Goal: Task Accomplishment & Management: Complete application form

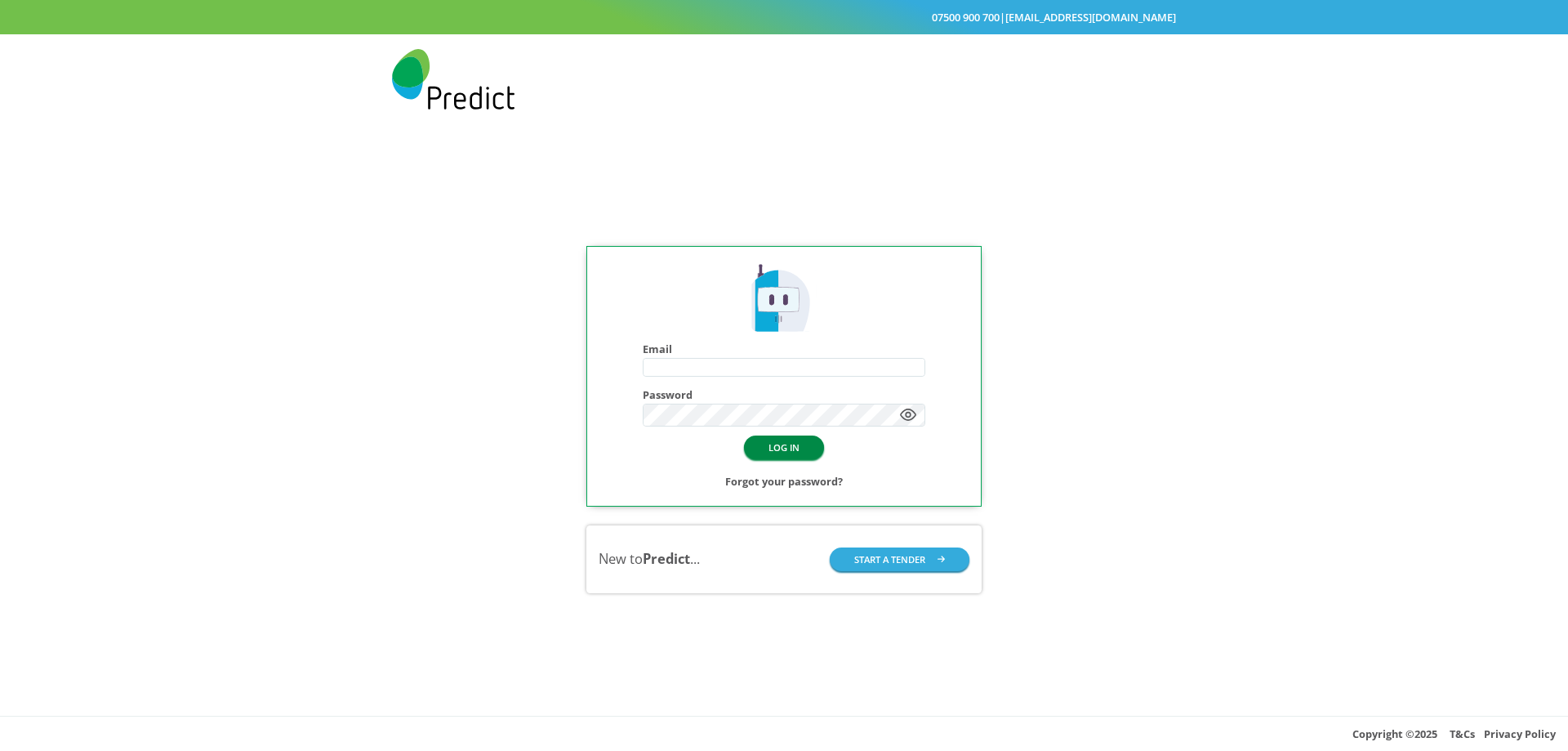
type input "**********"
click at [785, 443] on button "LOG IN" at bounding box center [784, 448] width 80 height 24
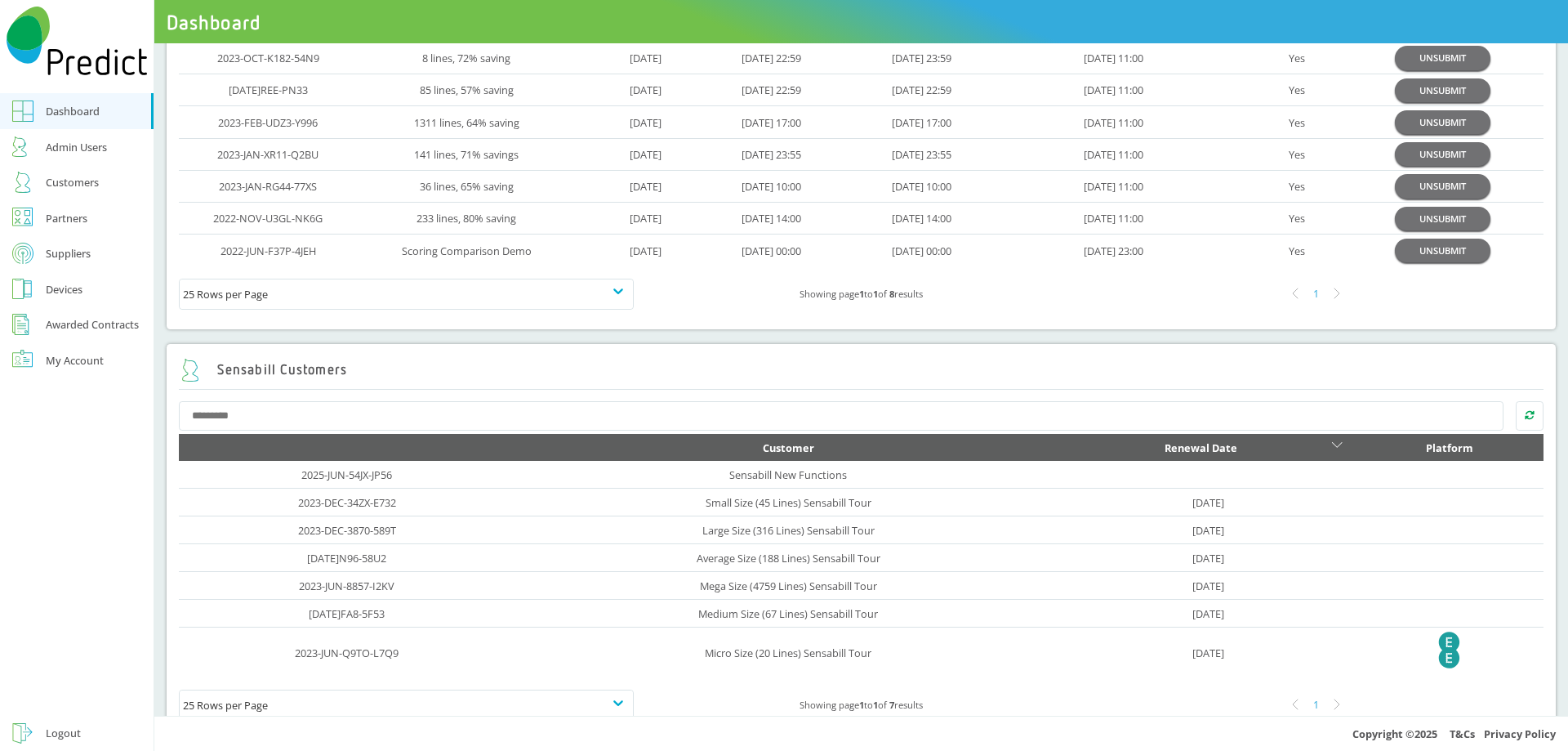
scroll to position [163, 0]
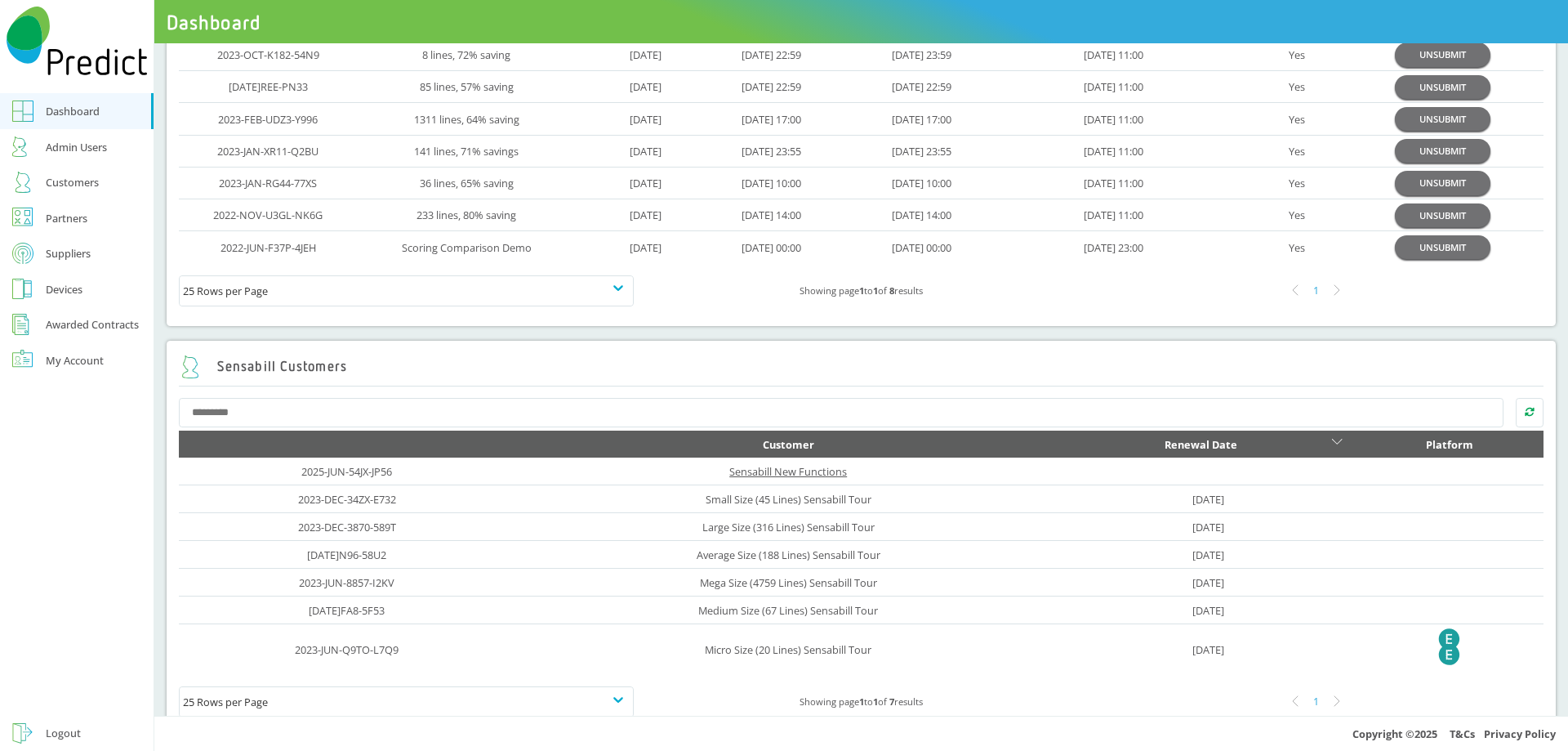
click at [810, 472] on link "Sensabill New Functions" at bounding box center [788, 471] width 118 height 15
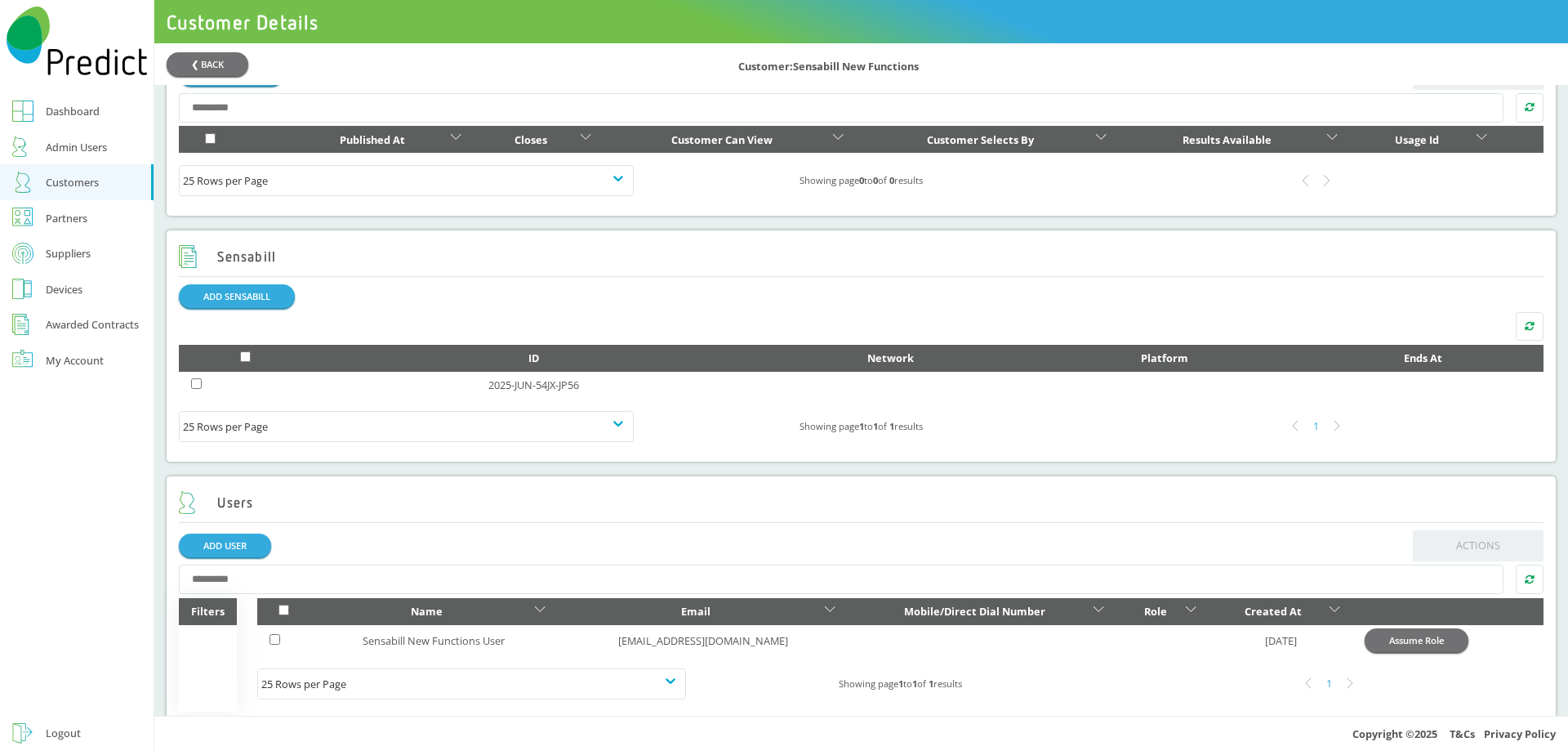
scroll to position [840, 0]
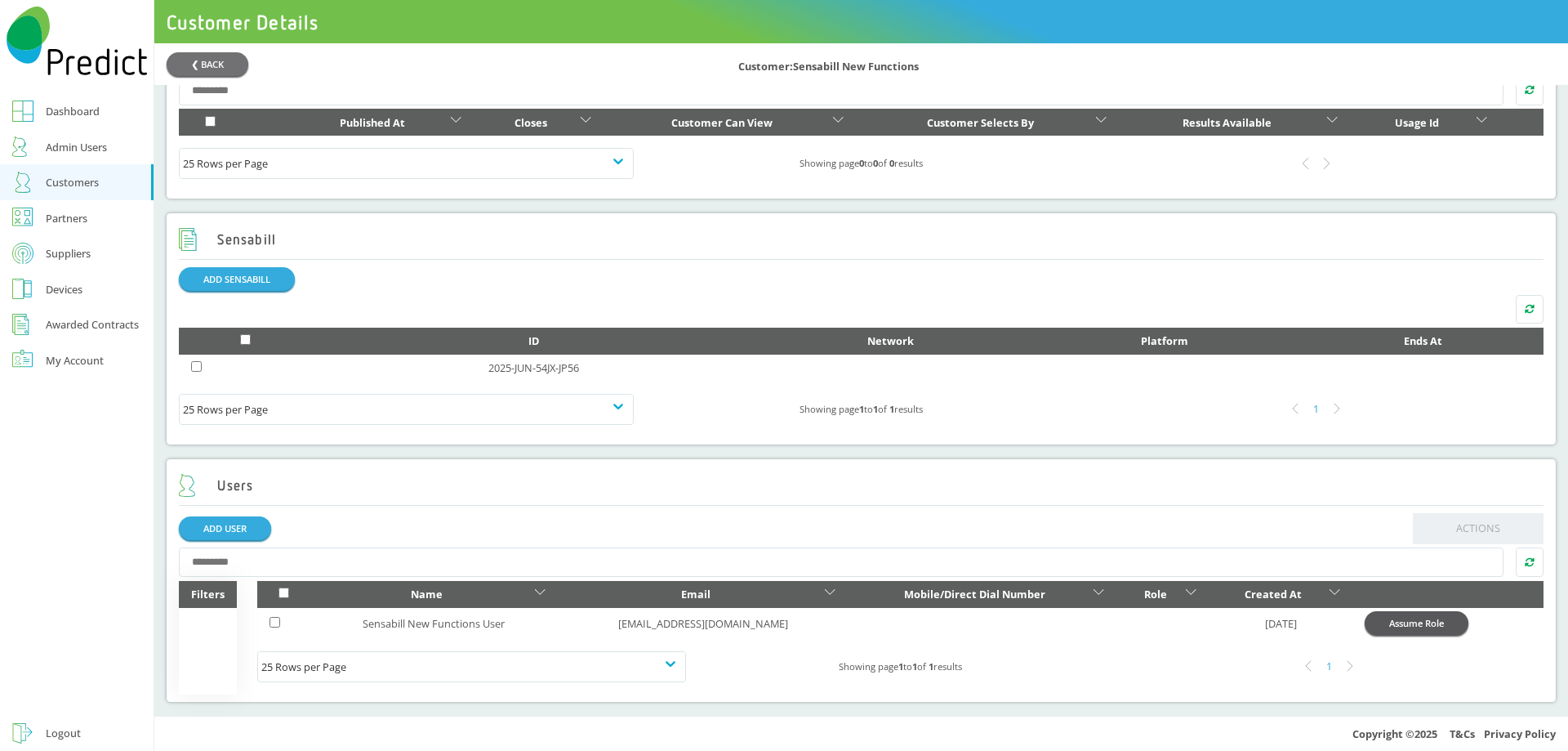
click at [1420, 625] on button "Assume Role" at bounding box center [1417, 623] width 104 height 24
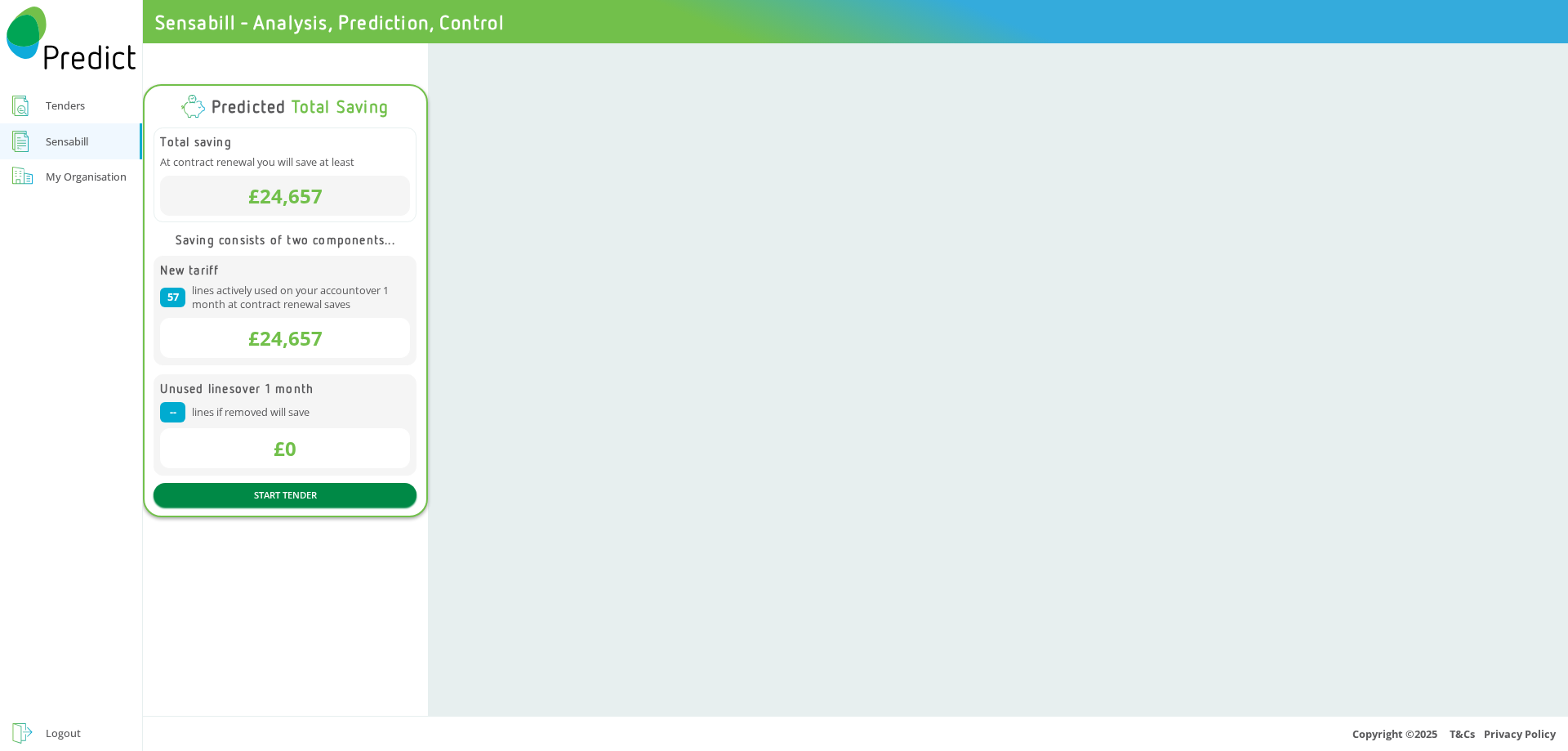
click at [291, 492] on link "START TENDER" at bounding box center [286, 495] width 264 height 24
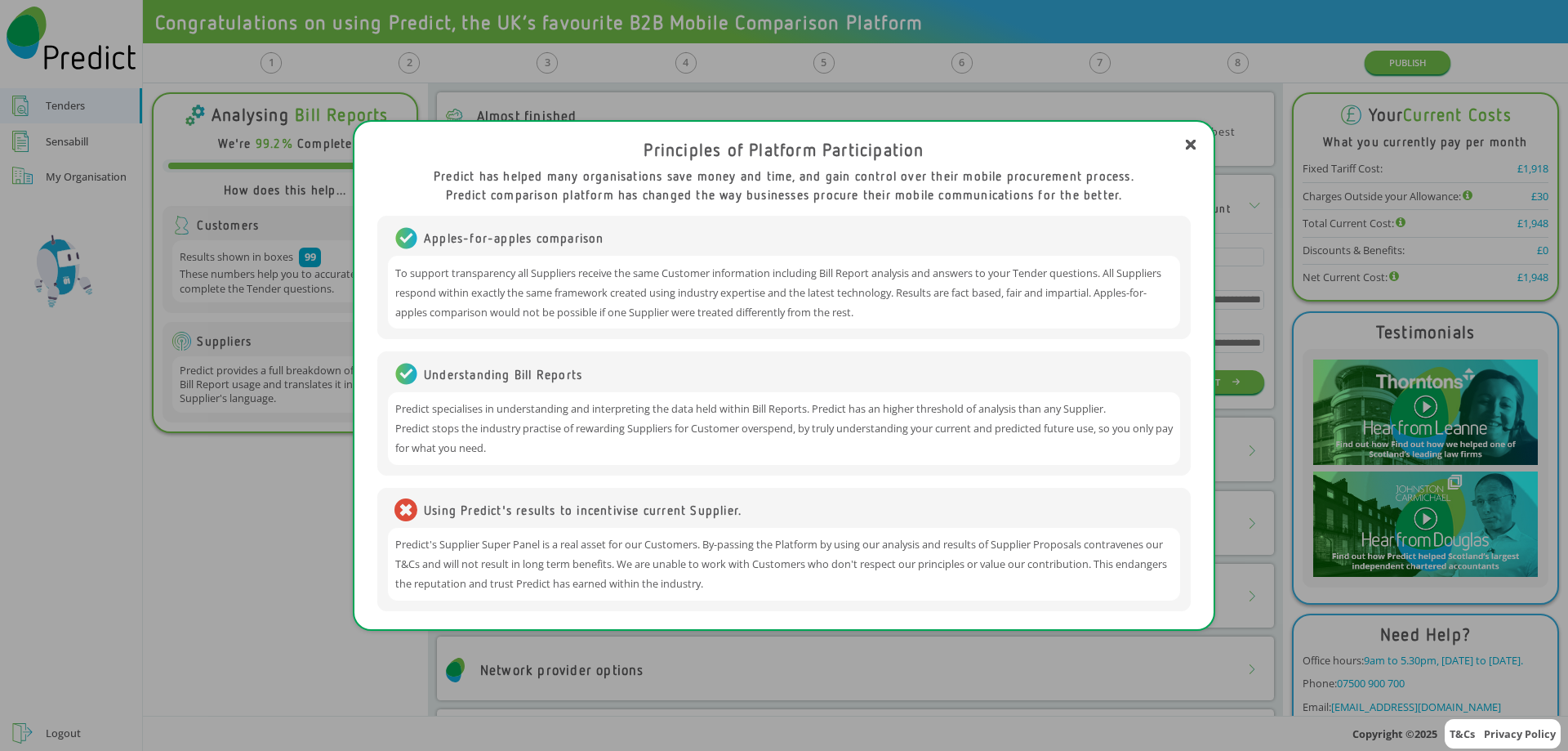
click at [272, 651] on div "Principles of Platform Participation Predict has helped many organisations save…" at bounding box center [784, 376] width 1568 height 751
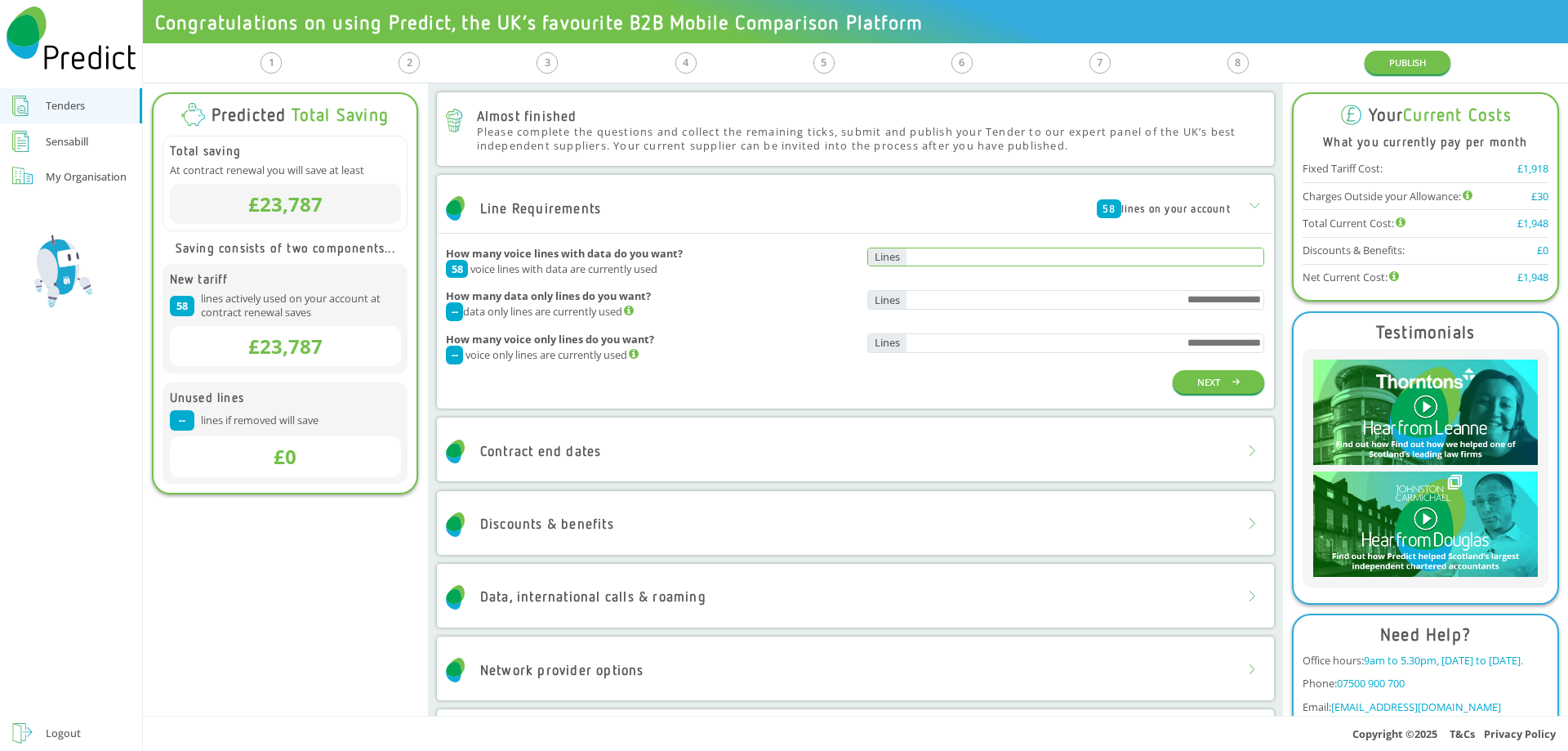
click at [1071, 265] on input "text" at bounding box center [1086, 257] width 358 height 18
click at [936, 451] on div "Contract end dates" at bounding box center [855, 452] width 834 height 49
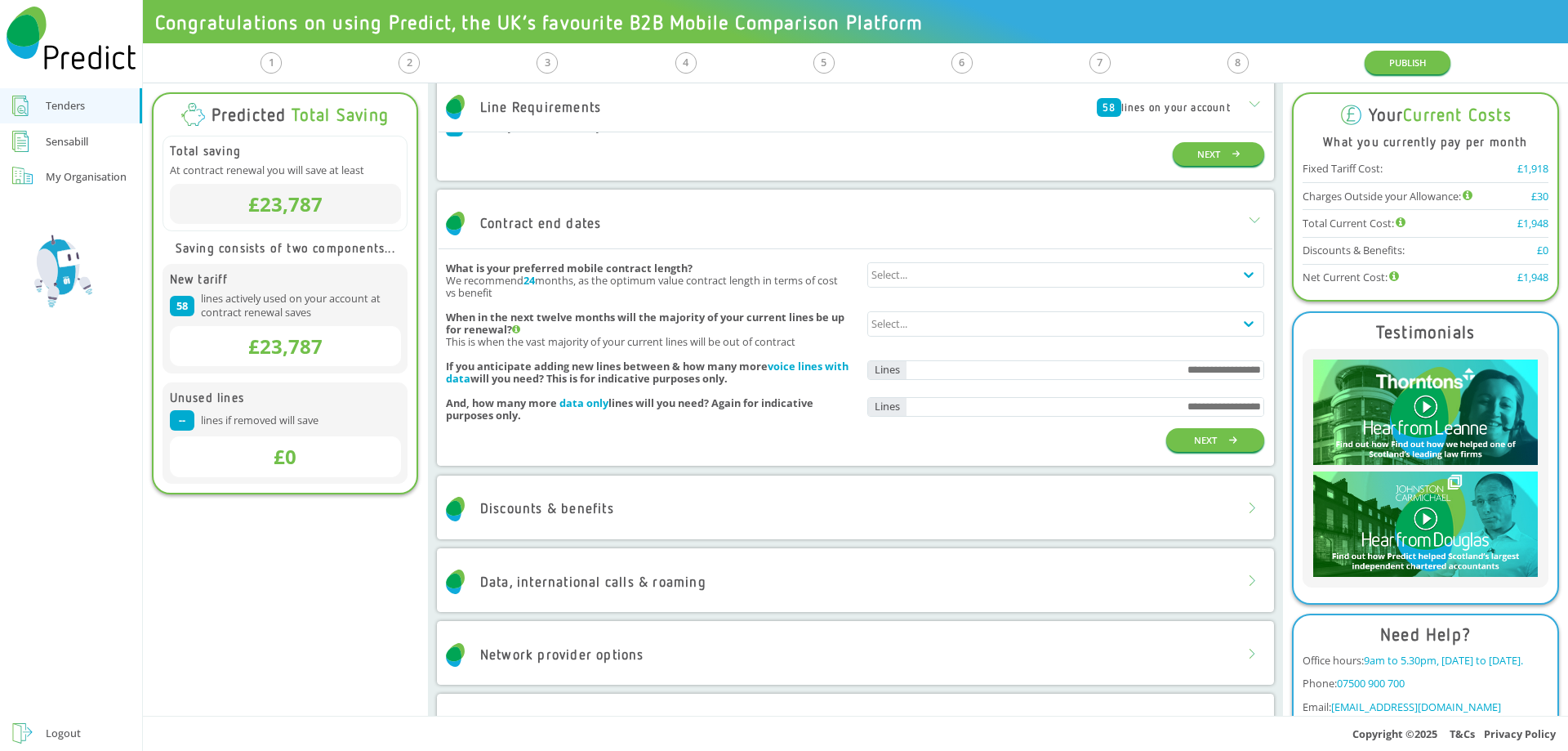
scroll to position [245, 0]
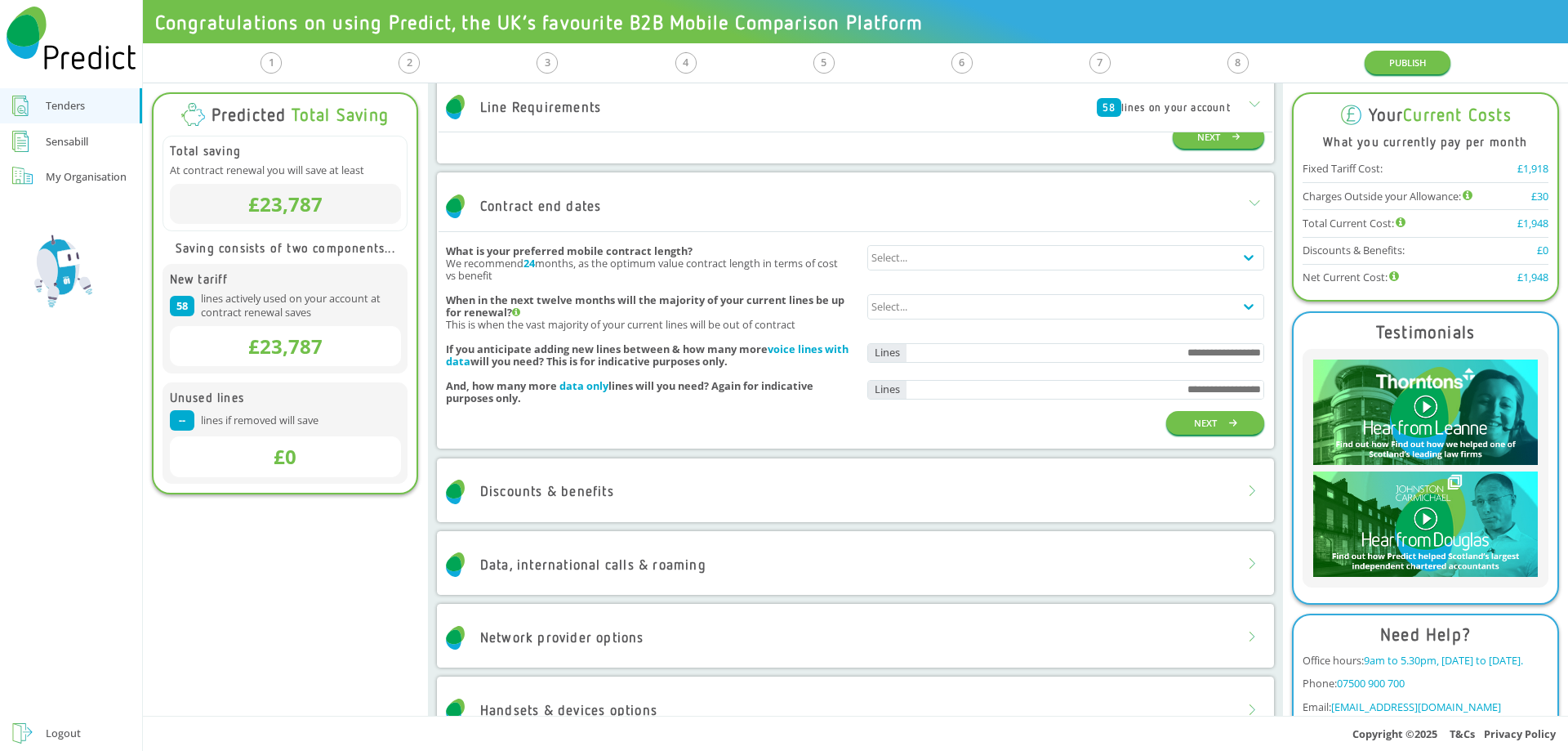
click at [903, 505] on div "Discounts & benefits" at bounding box center [855, 491] width 834 height 49
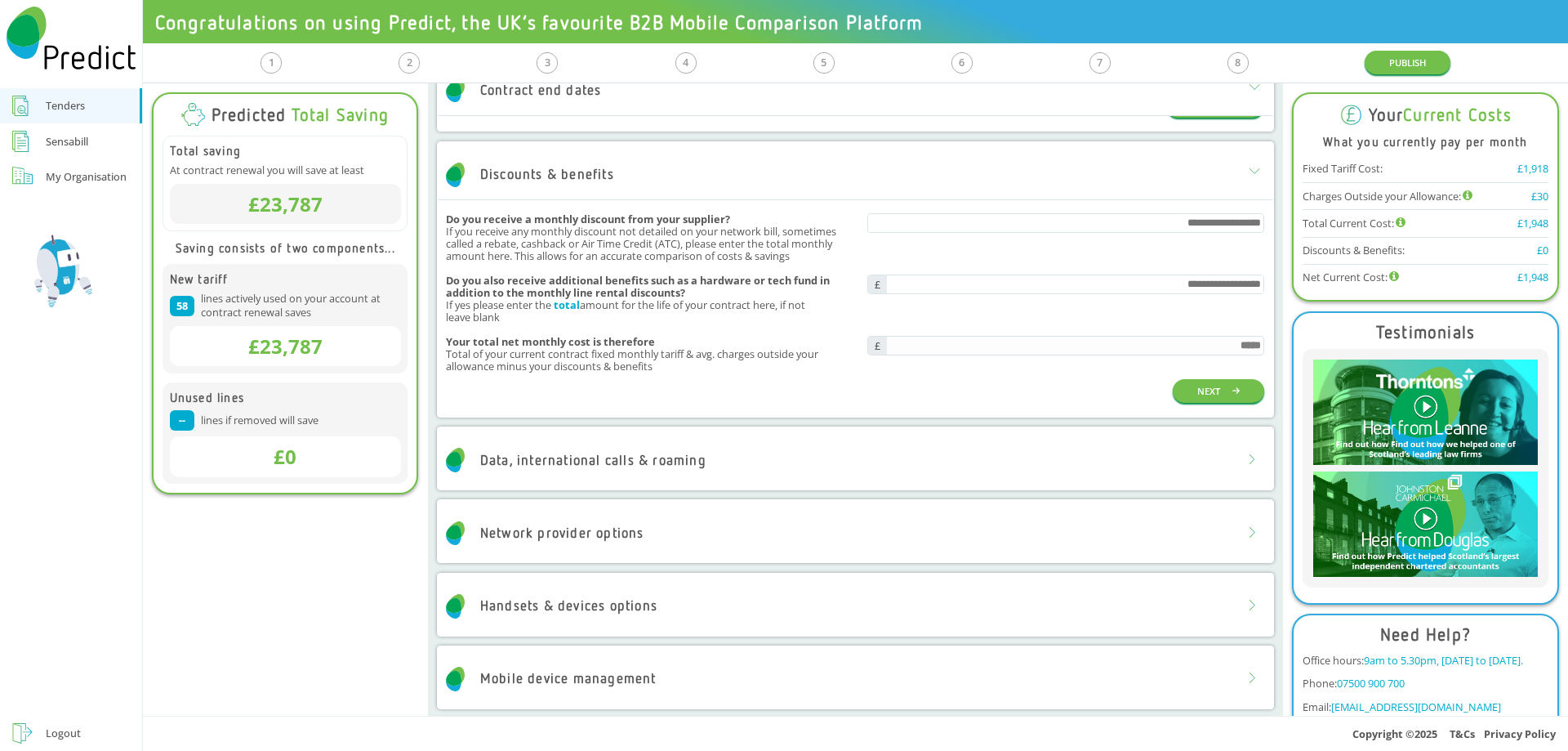
scroll to position [572, 0]
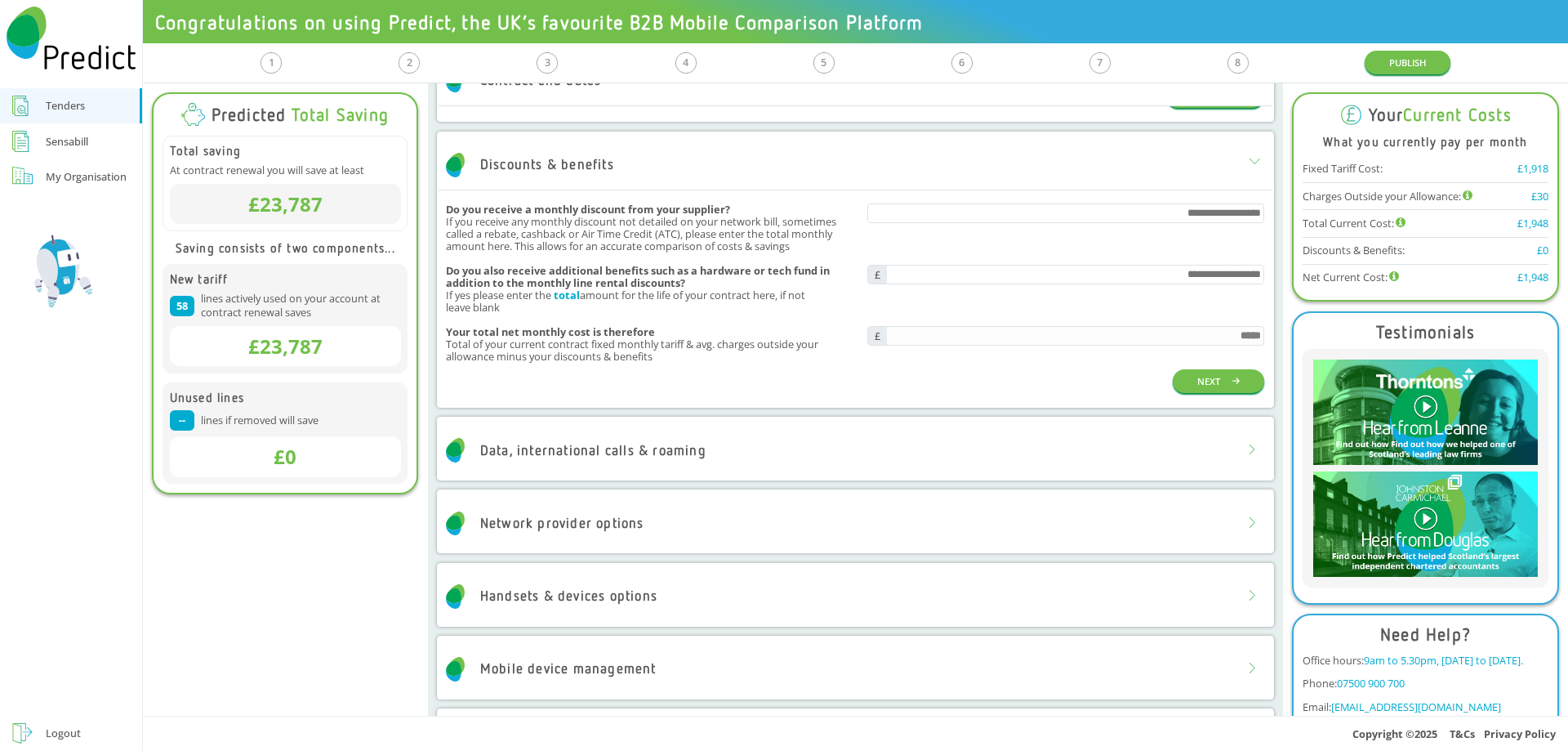
click at [623, 434] on div "Data, international calls & roaming" at bounding box center [855, 450] width 834 height 49
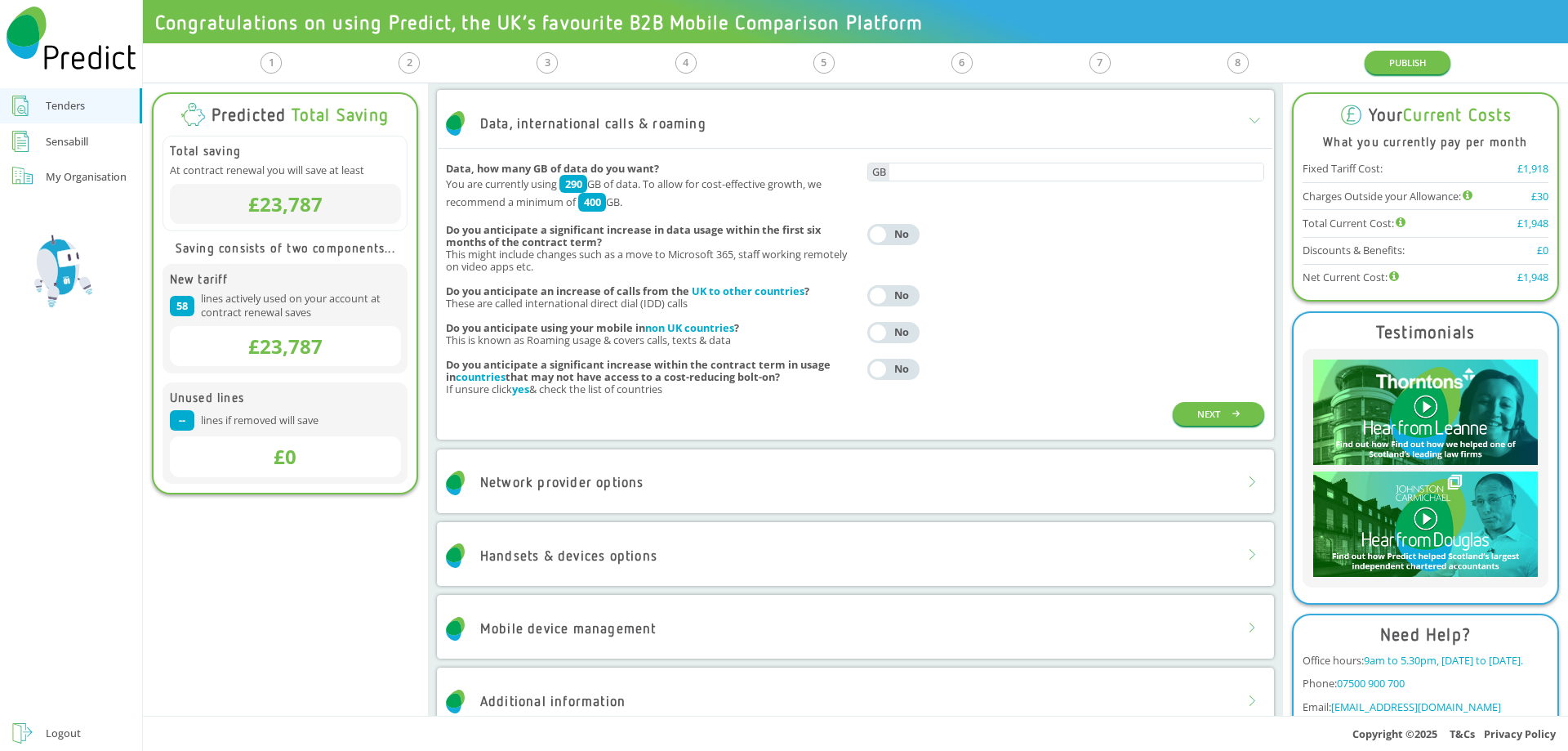
scroll to position [980, 0]
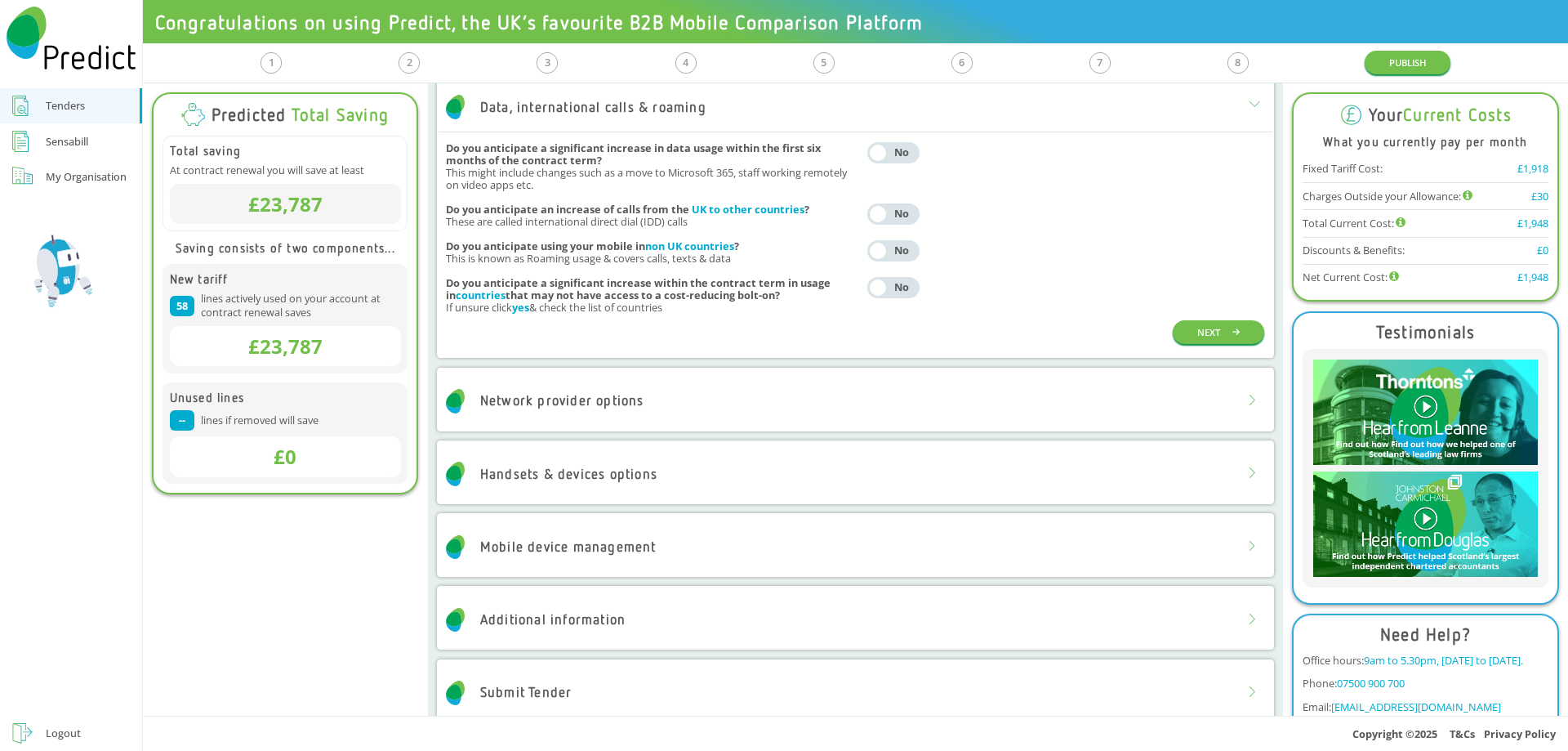
click at [792, 406] on div "Network provider options" at bounding box center [855, 401] width 834 height 49
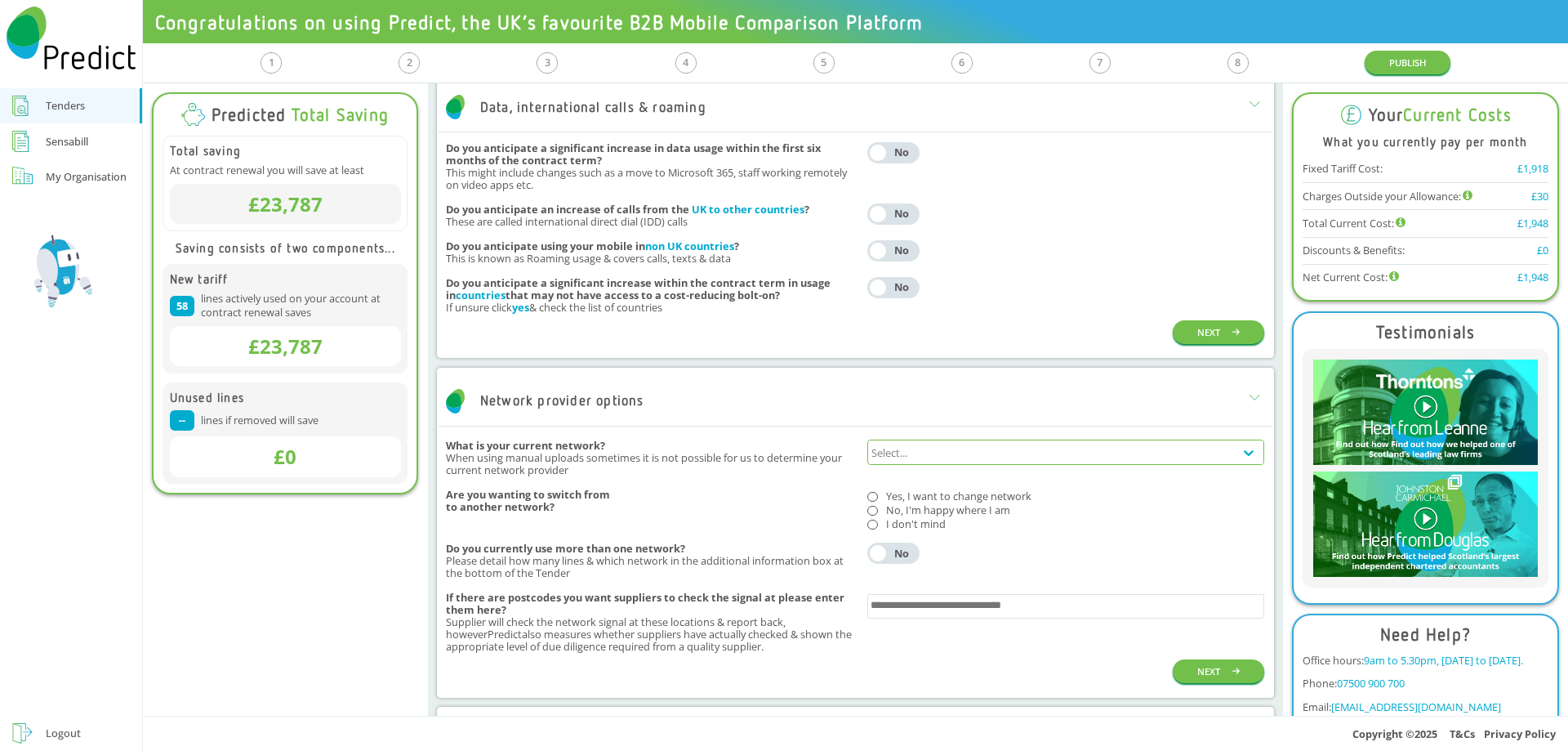
click at [934, 455] on div "Select..." at bounding box center [1051, 452] width 366 height 23
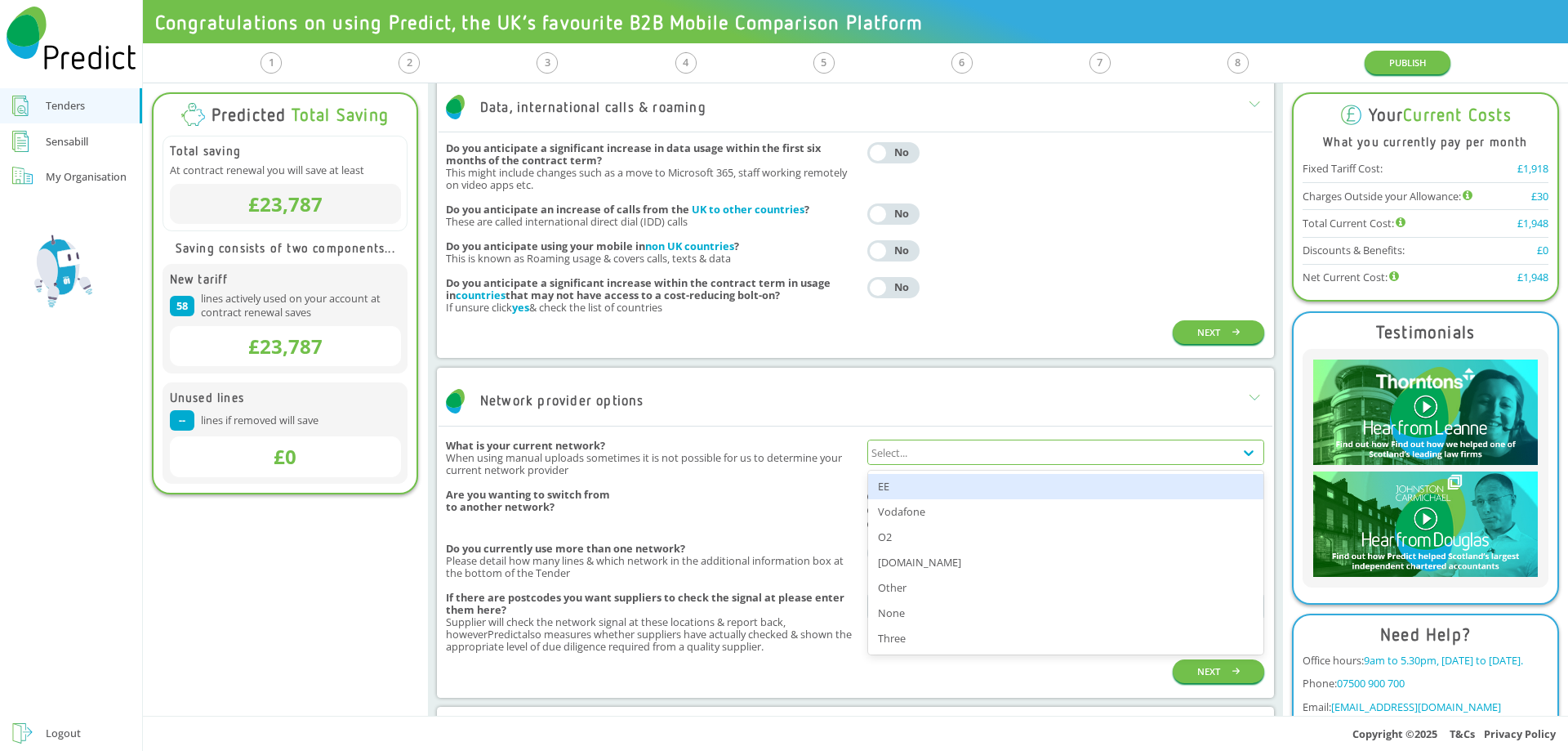
click at [936, 488] on div "EE" at bounding box center [1065, 486] width 395 height 25
type input "*"
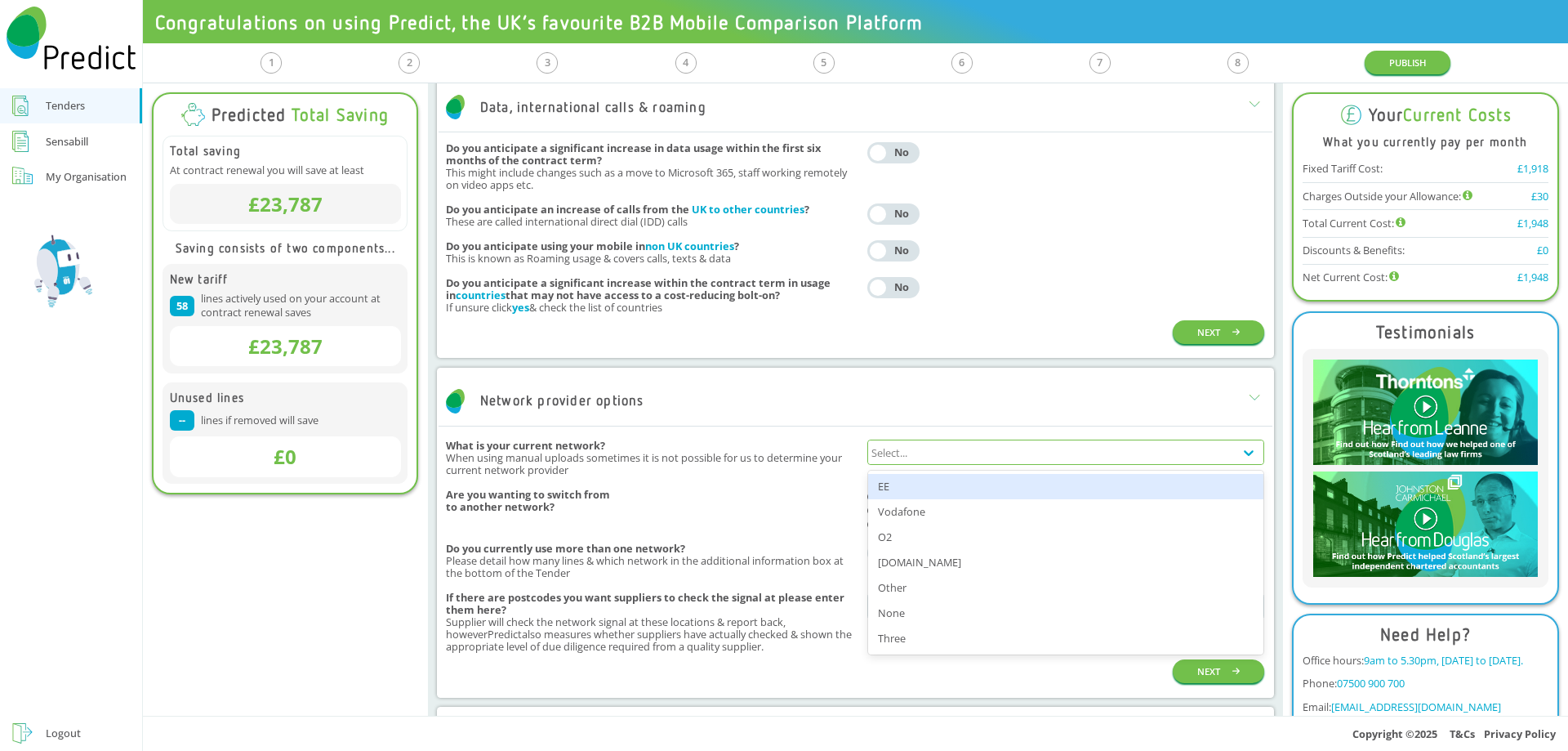
type input "****"
type input "*"
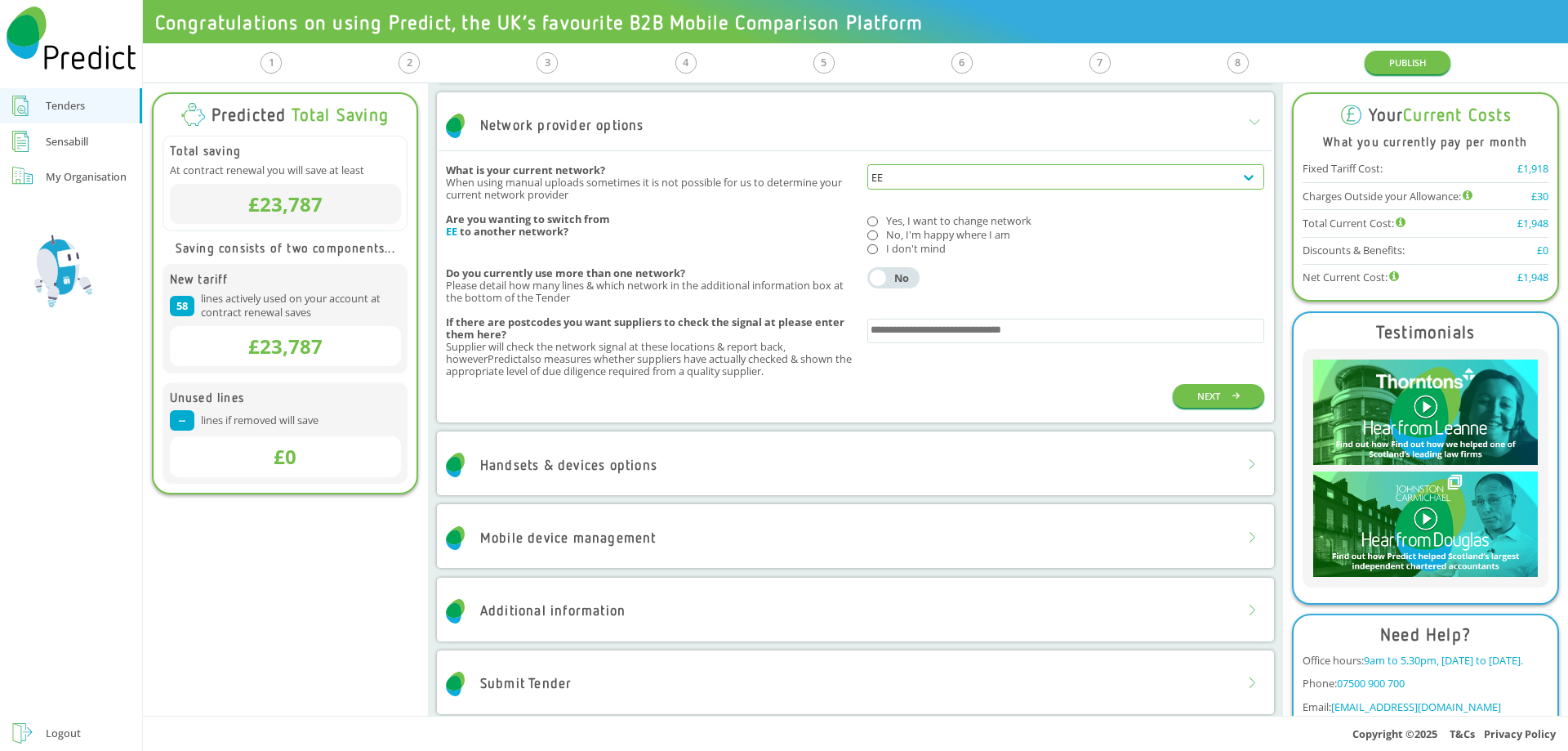
scroll to position [1272, 0]
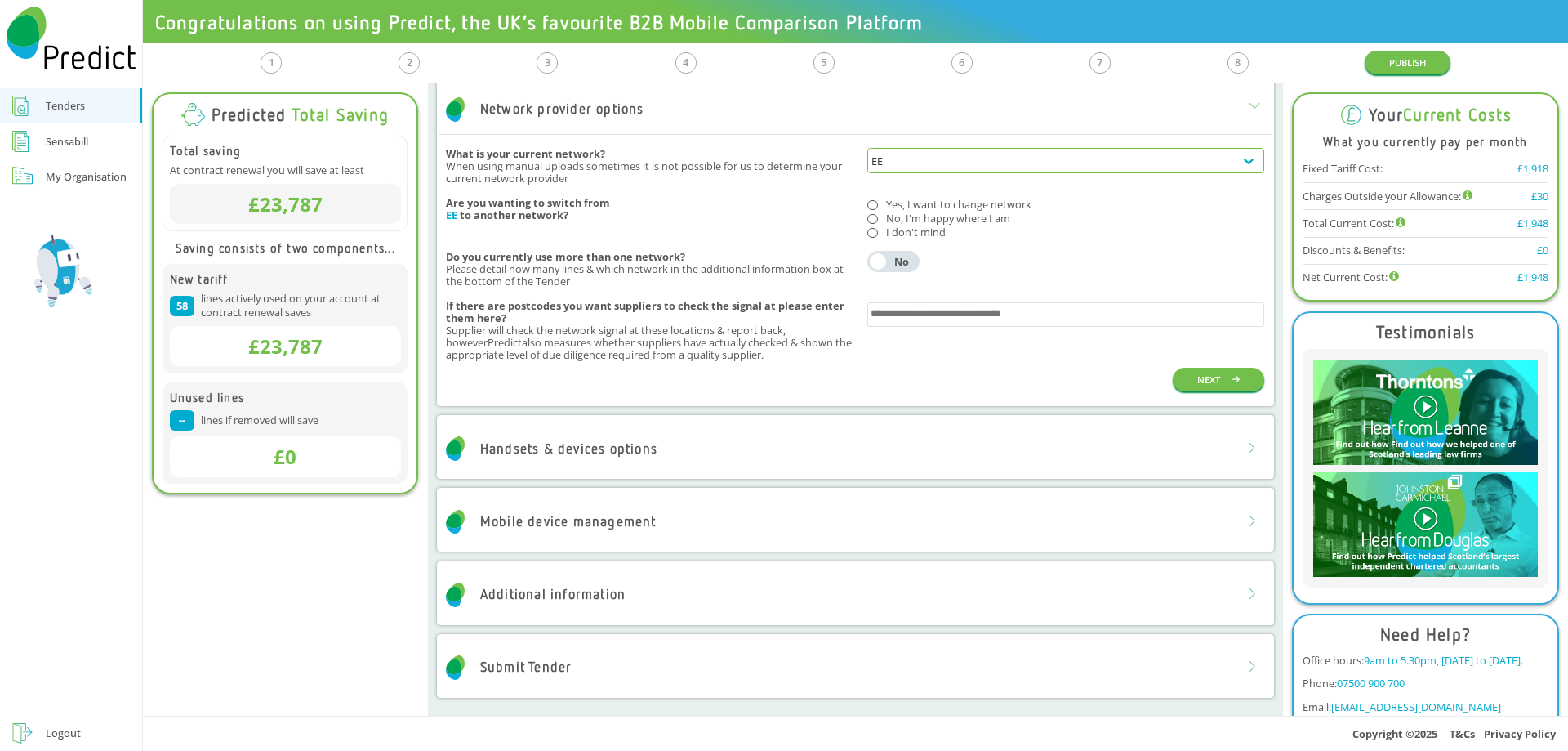
click at [709, 460] on div "Handsets & devices options" at bounding box center [855, 448] width 834 height 49
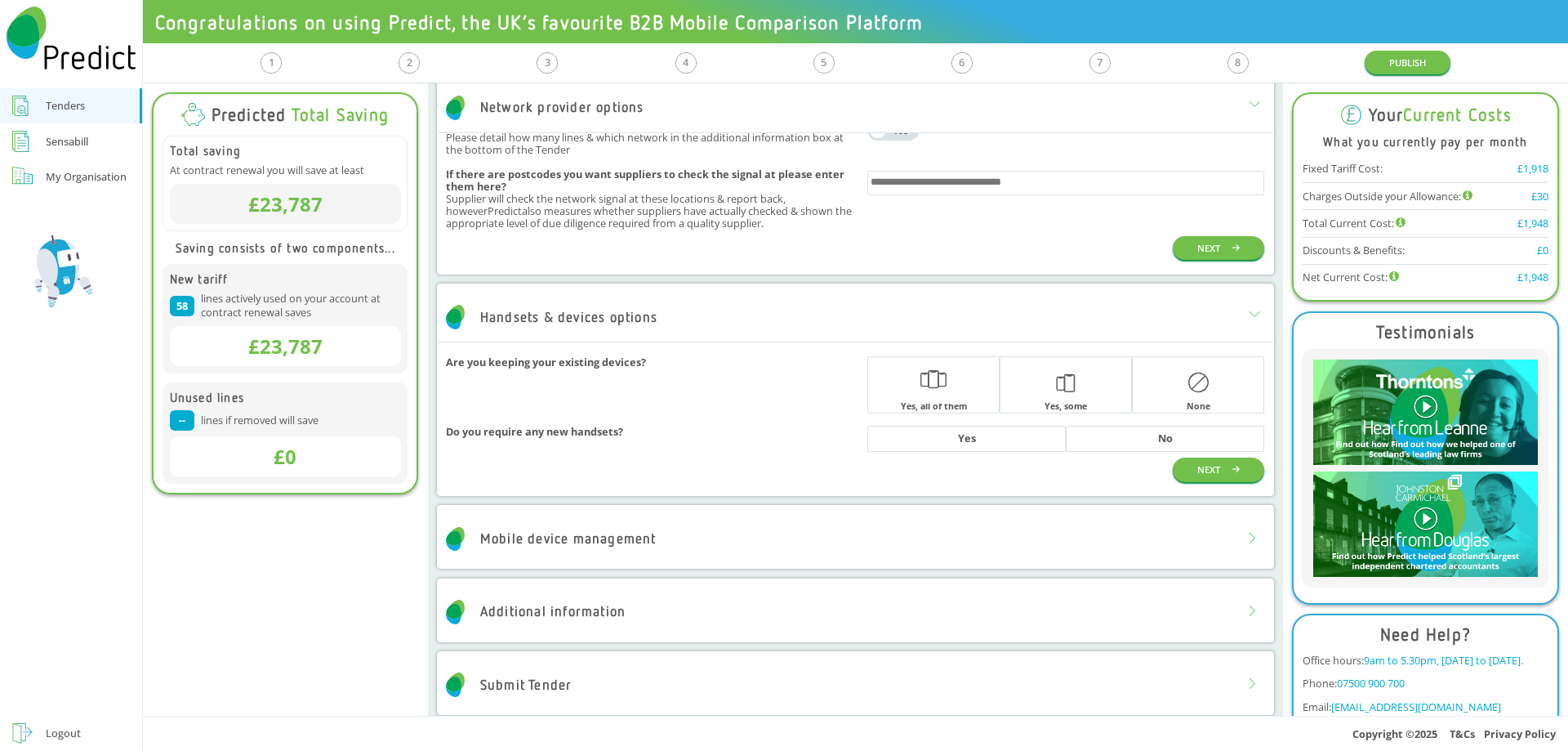
scroll to position [1420, 0]
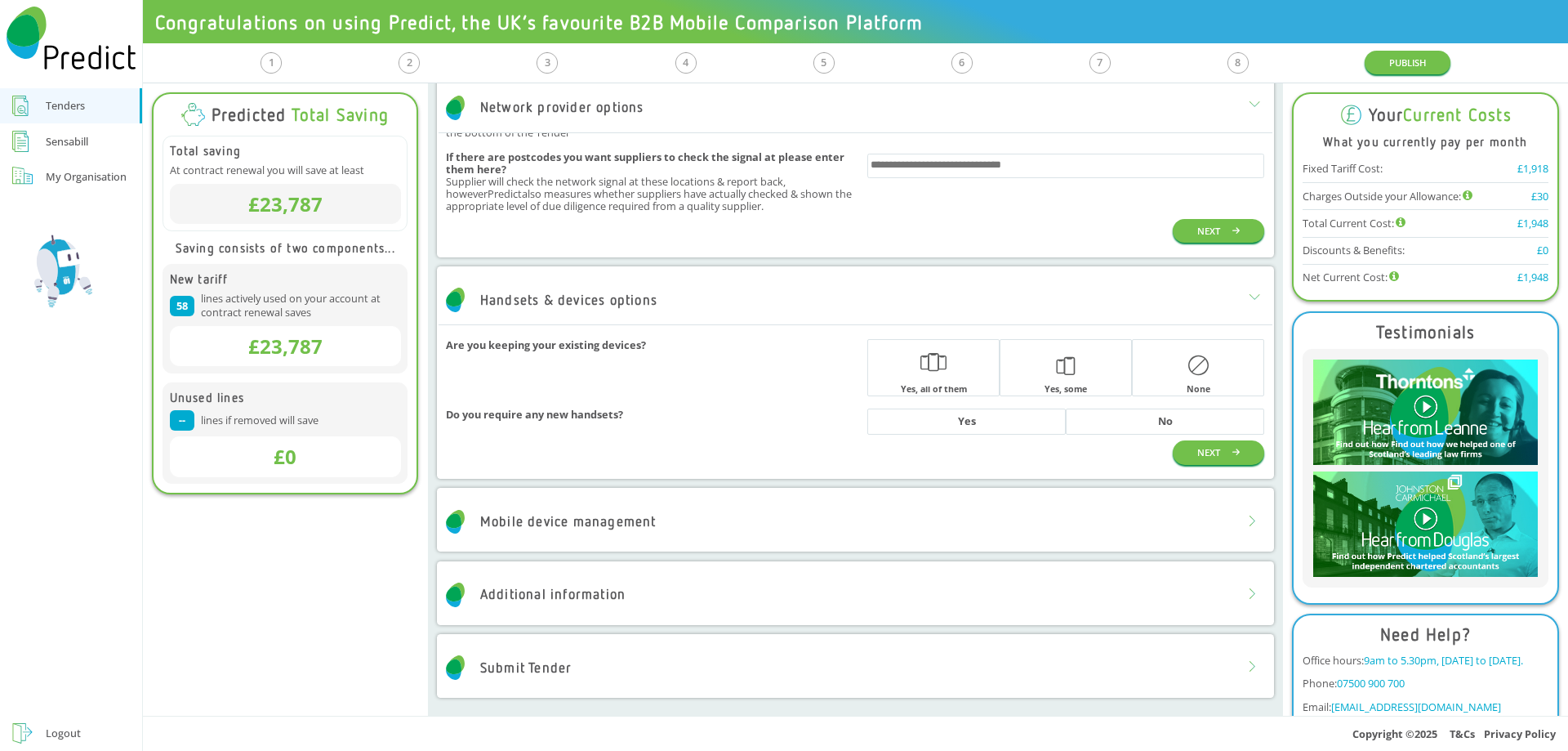
click at [746, 581] on div "Additional information" at bounding box center [855, 594] width 834 height 49
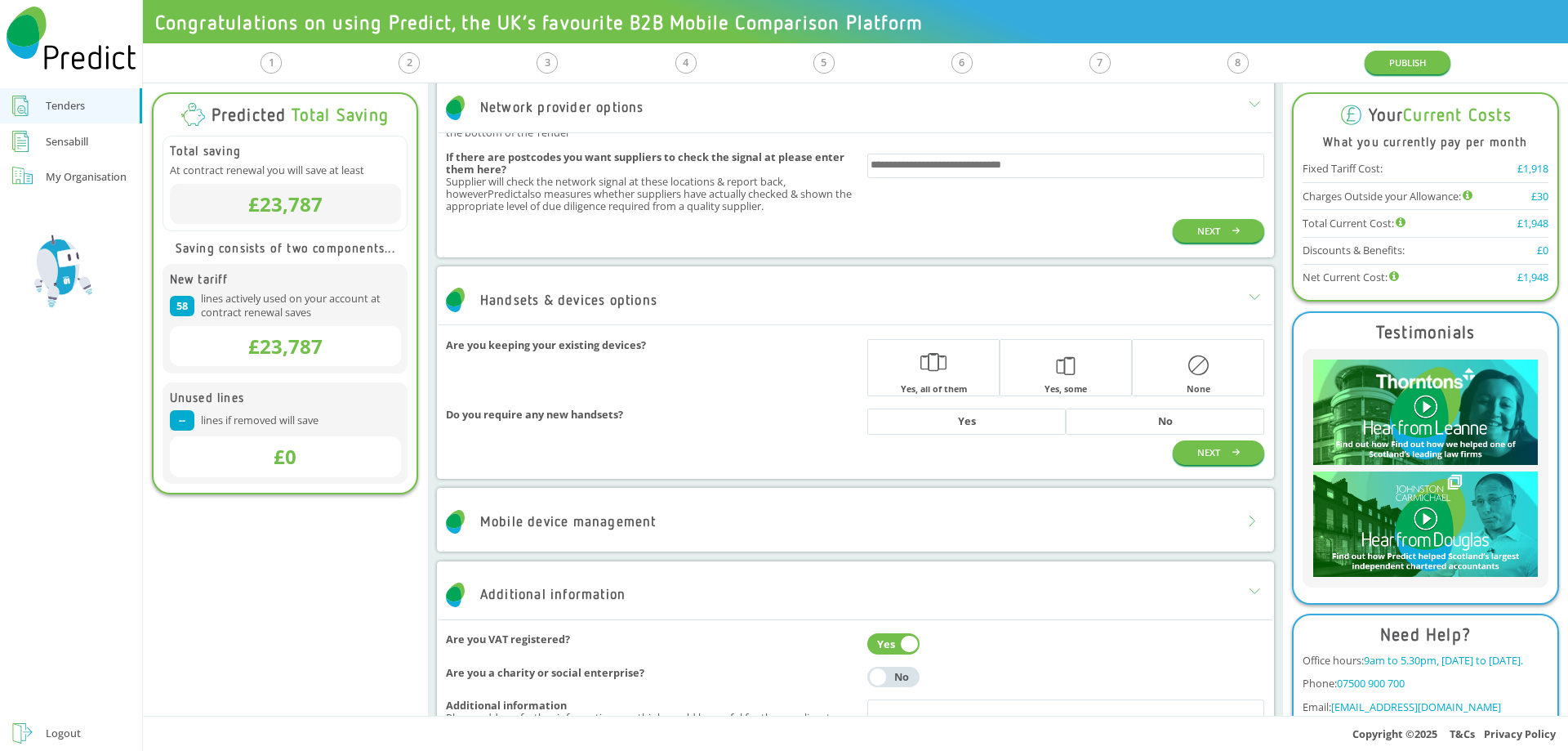
scroll to position [1662, 0]
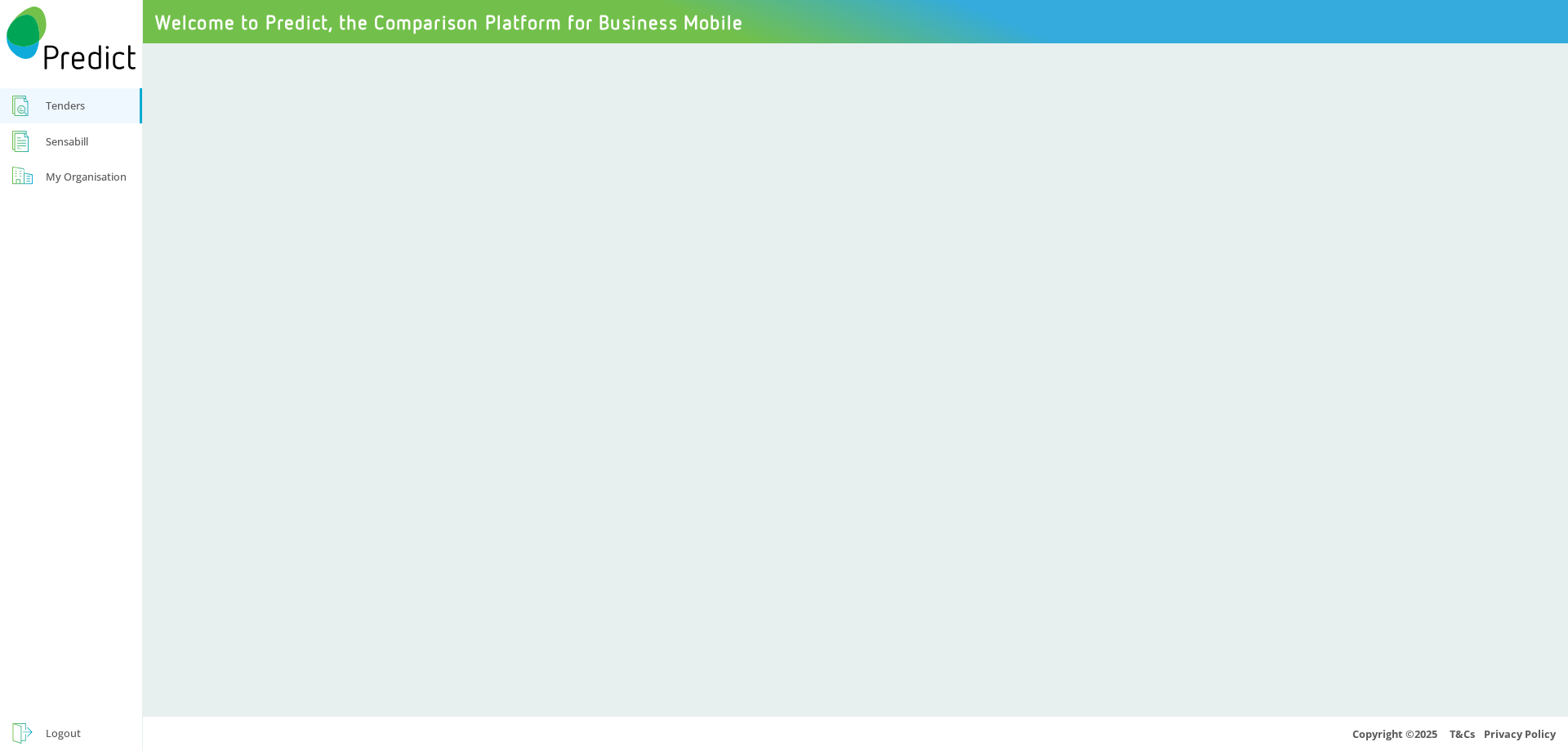
click at [63, 145] on div "Sensabill" at bounding box center [67, 141] width 43 height 19
